Goal: Complete application form

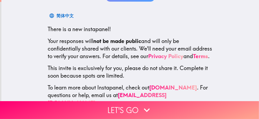
scroll to position [99, 0]
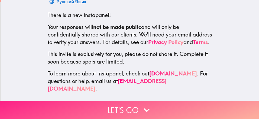
click at [127, 106] on button "Let's go" at bounding box center [129, 110] width 259 height 18
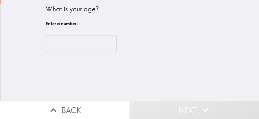
click at [61, 45] on input "number" at bounding box center [81, 43] width 71 height 17
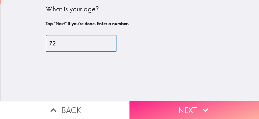
type input "72"
click at [194, 107] on button "Next" at bounding box center [195, 110] width 130 height 18
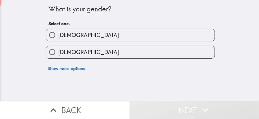
click at [58, 37] on span "[DEMOGRAPHIC_DATA]" at bounding box center [88, 35] width 61 height 8
click at [58, 37] on input "[DEMOGRAPHIC_DATA]" at bounding box center [52, 35] width 12 height 12
radio input "true"
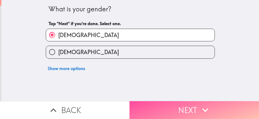
click at [184, 109] on button "Next" at bounding box center [195, 110] width 130 height 18
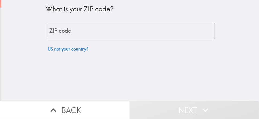
click at [79, 30] on input "ZIP code" at bounding box center [130, 31] width 169 height 17
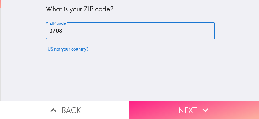
type input "07081"
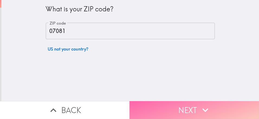
click at [187, 105] on button "Next" at bounding box center [195, 110] width 130 height 18
